Goal: Navigation & Orientation: Find specific page/section

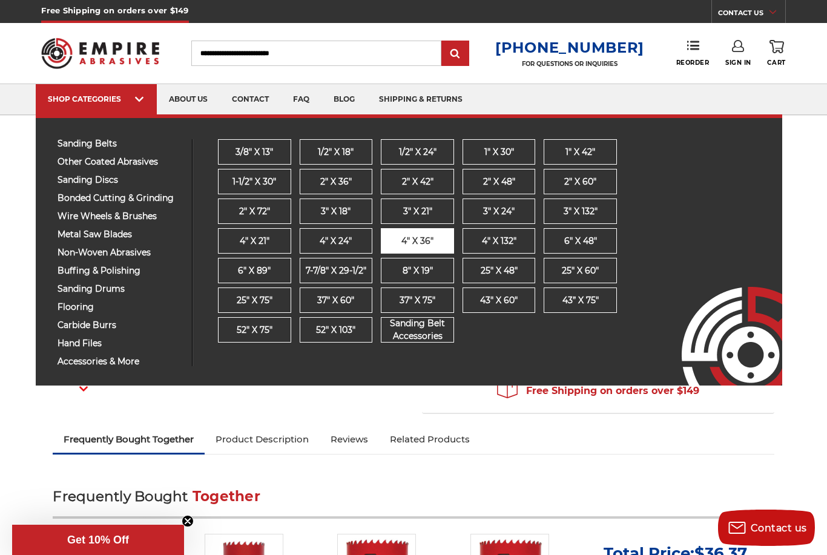
click at [432, 239] on span "4" x 36"" at bounding box center [418, 241] width 32 height 13
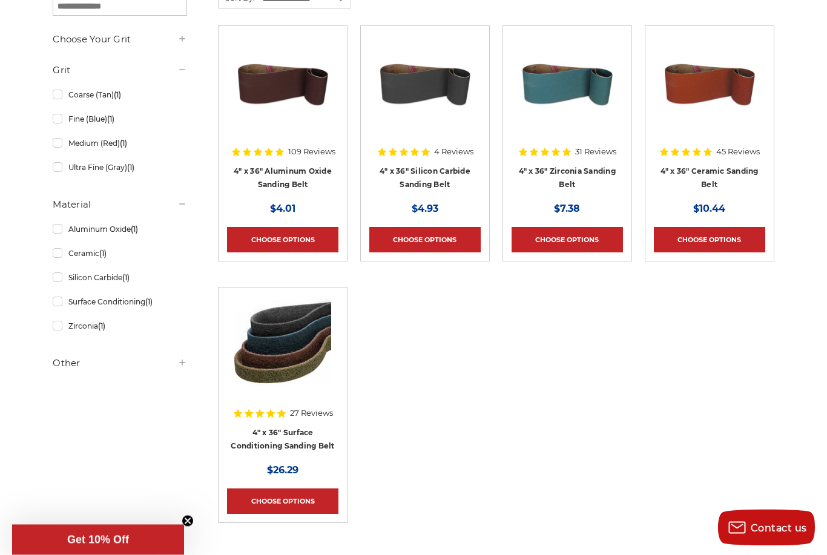
scroll to position [244, 0]
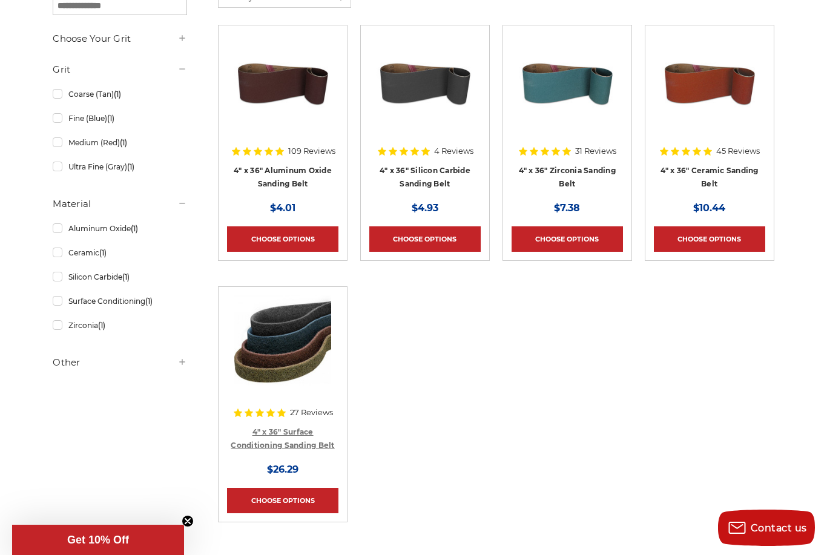
click at [283, 448] on link "4" x 36" Surface Conditioning Sanding Belt" at bounding box center [283, 439] width 104 height 23
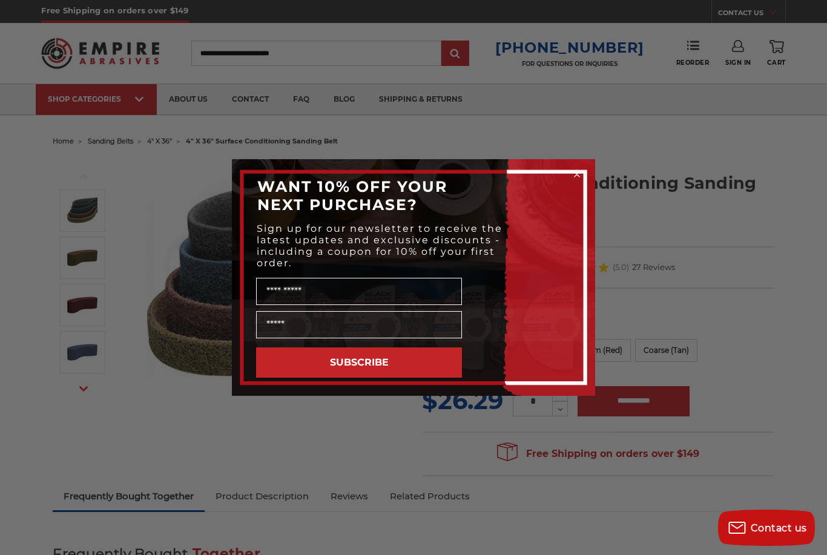
click at [577, 172] on icon "Close dialog" at bounding box center [577, 174] width 5 height 5
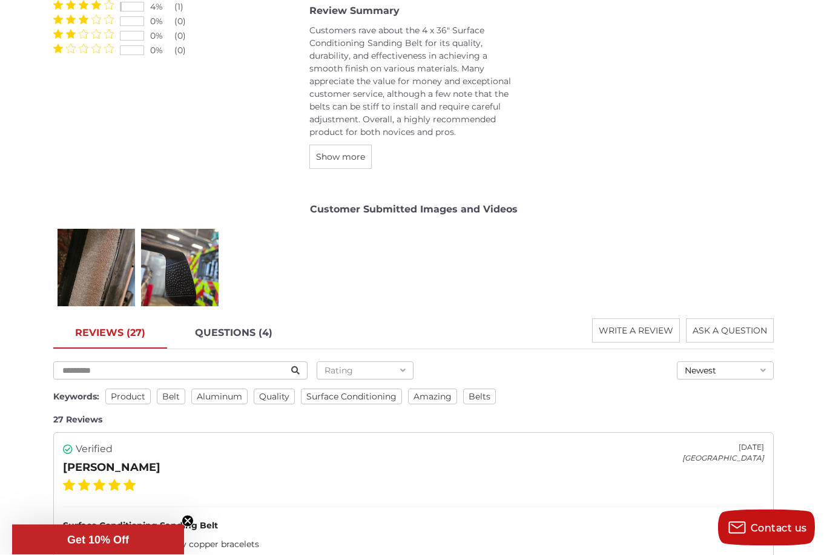
scroll to position [1540, 0]
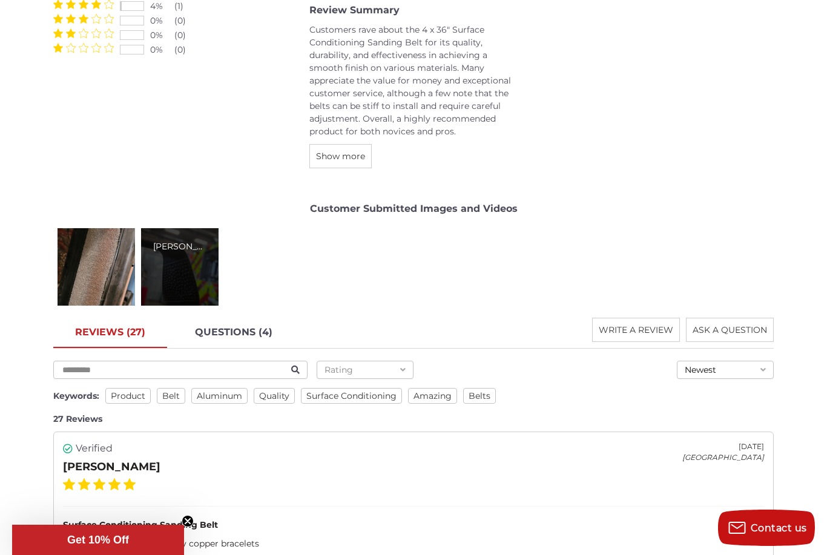
click at [157, 277] on div "Michael P." at bounding box center [180, 267] width 78 height 78
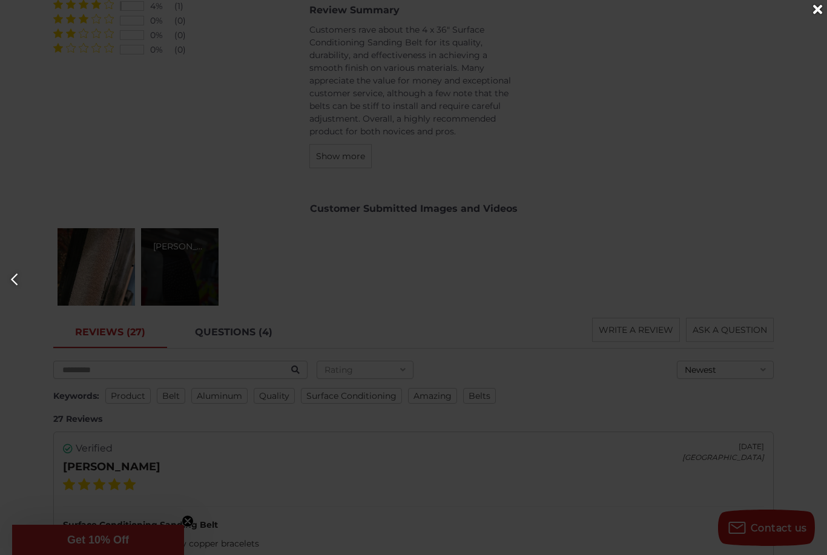
scroll to position [0, 827]
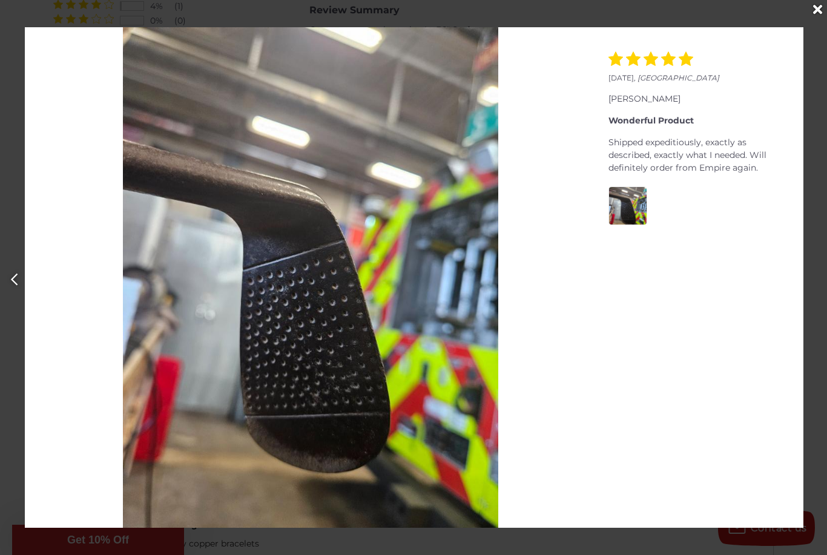
click at [819, 13] on icon "Close" at bounding box center [817, 9] width 9 height 13
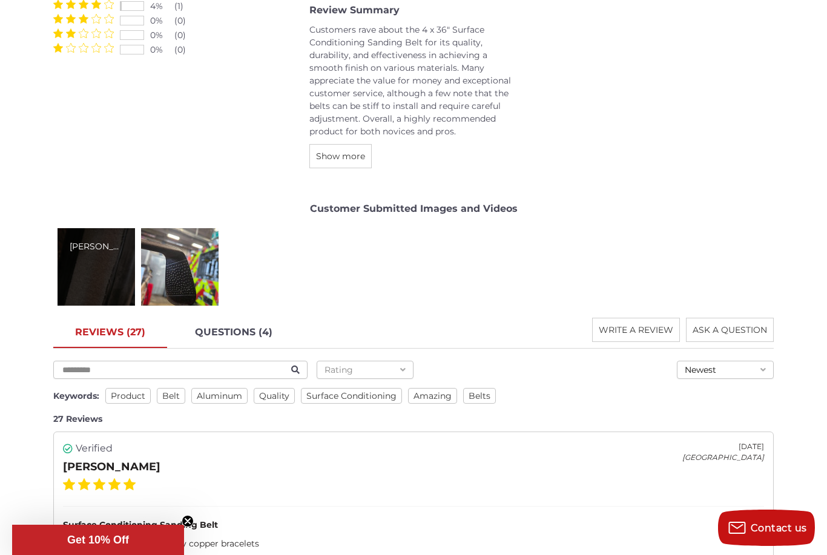
click at [119, 288] on div "MacKenzie M." at bounding box center [97, 267] width 78 height 78
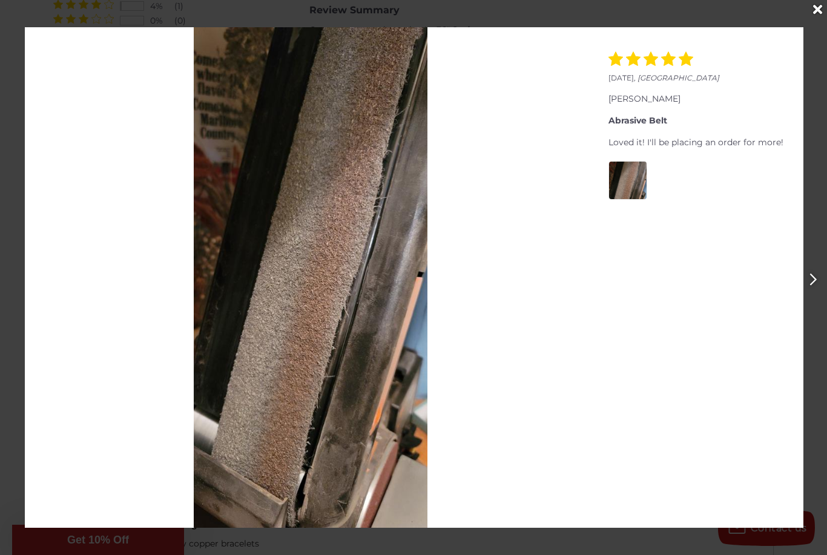
click at [819, 10] on icon "Close" at bounding box center [817, 9] width 9 height 13
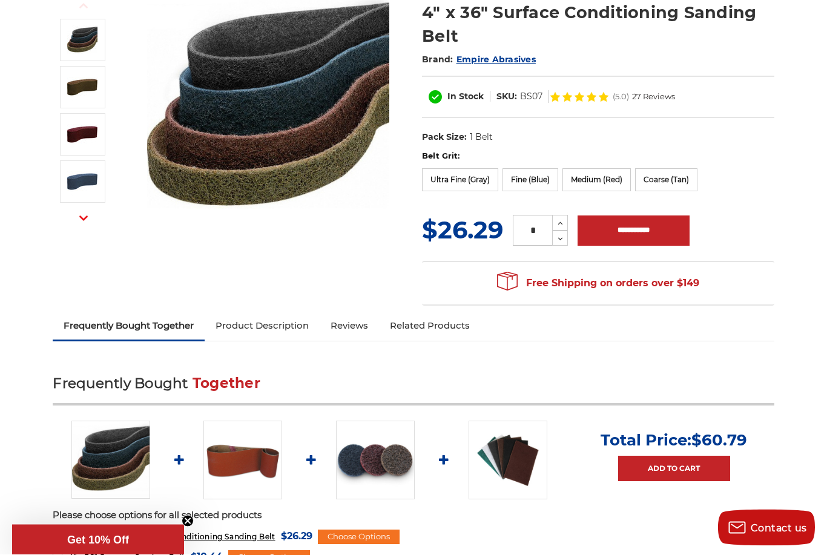
scroll to position [0, 0]
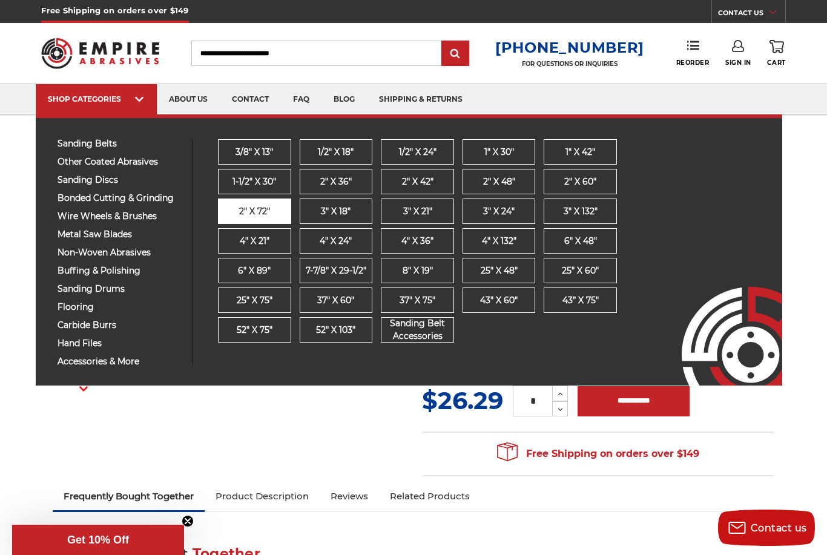
click at [270, 212] on span "2" x 72"" at bounding box center [254, 211] width 31 height 13
